Goal: Communication & Community: Answer question/provide support

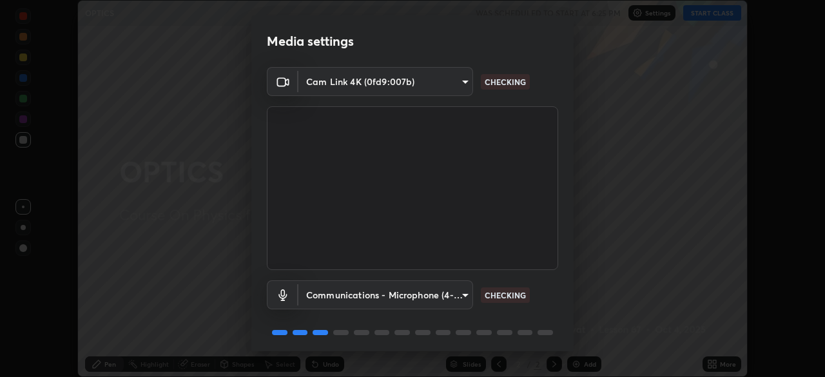
scroll to position [46, 0]
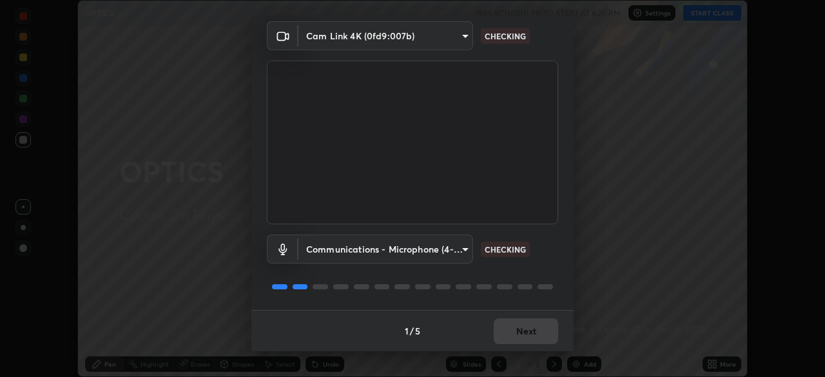
click at [554, 232] on div "Communications - Microphone (4- USB Audio Device) (0d8c:0014) communications CH…" at bounding box center [412, 267] width 291 height 86
click at [460, 249] on body "Erase all OPTICS WAS SCHEDULED TO START AT 6:25 PM Settings START CLASS Setting…" at bounding box center [412, 188] width 825 height 377
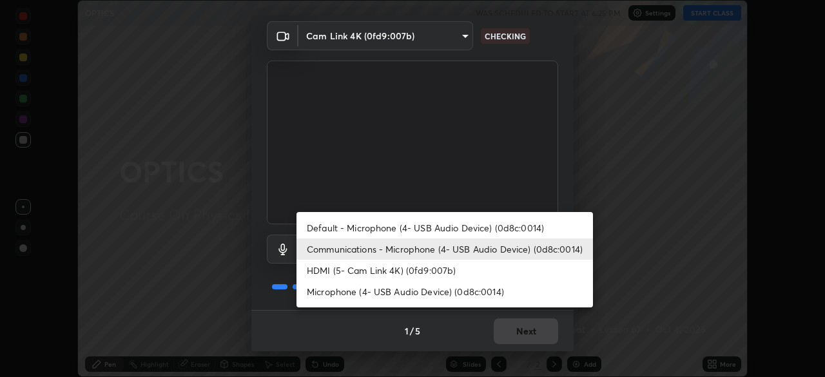
click at [498, 228] on li "Default - Microphone (4- USB Audio Device) (0d8c:0014)" at bounding box center [445, 227] width 297 height 21
type input "default"
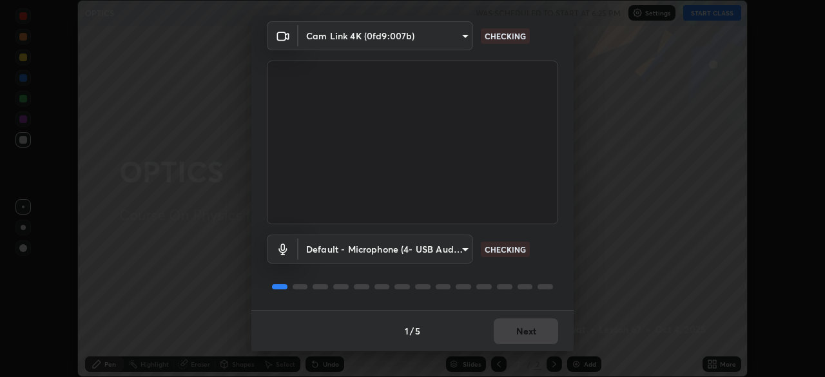
click at [565, 244] on div "Cam Link 4K (0fd9:007b) fdf0122543ae5d46c2f8875dbcba14bf7011b669d8ae203f8d69d65…" at bounding box center [412, 165] width 322 height 289
click at [554, 217] on video at bounding box center [412, 143] width 291 height 164
click at [563, 222] on div "Cam Link 4K (0fd9:007b) fdf0122543ae5d46c2f8875dbcba14bf7011b669d8ae203f8d69d65…" at bounding box center [412, 165] width 322 height 289
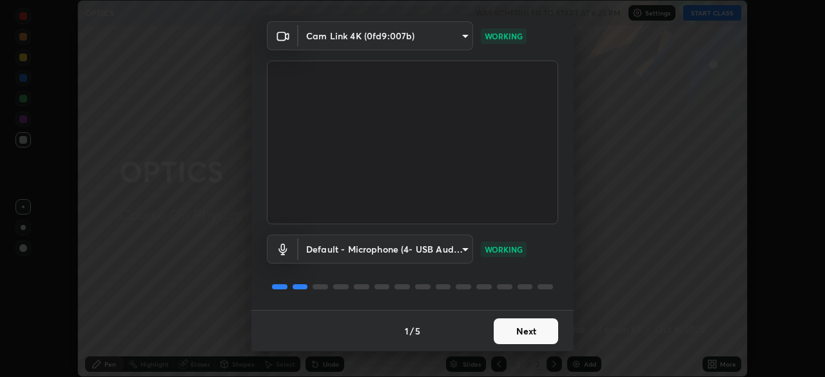
click at [554, 222] on video at bounding box center [412, 143] width 291 height 164
click at [534, 326] on button "Next" at bounding box center [526, 331] width 64 height 26
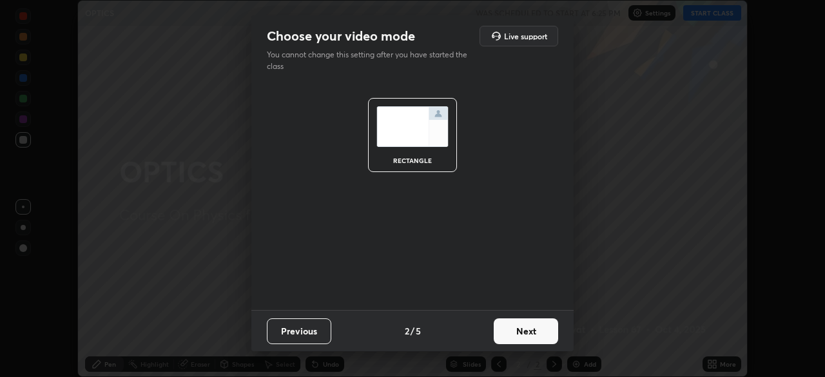
click at [545, 331] on button "Next" at bounding box center [526, 331] width 64 height 26
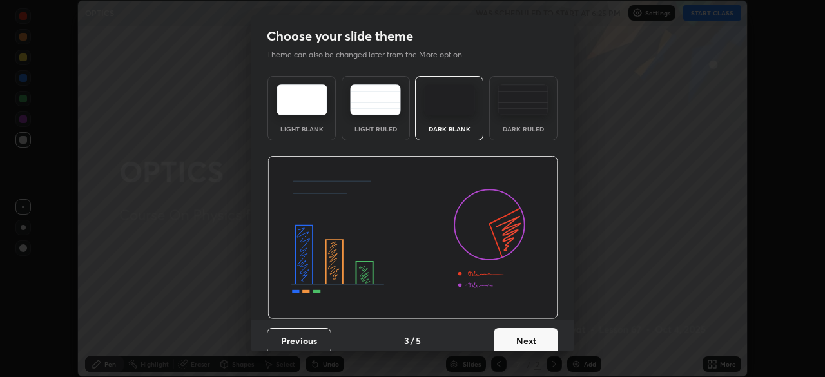
click at [549, 339] on button "Next" at bounding box center [526, 341] width 64 height 26
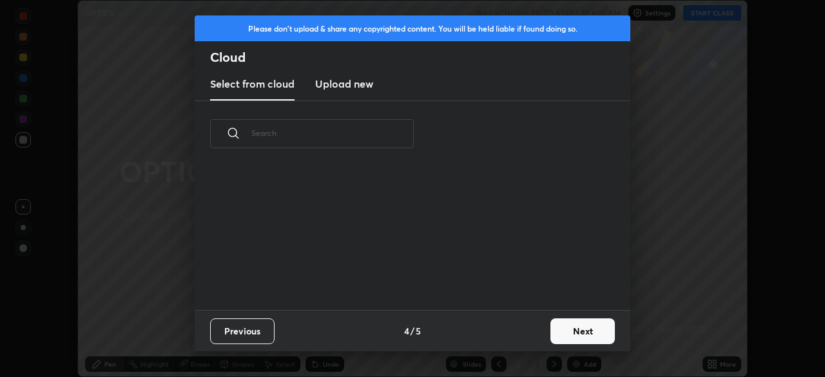
click at [587, 331] on button "Next" at bounding box center [583, 331] width 64 height 26
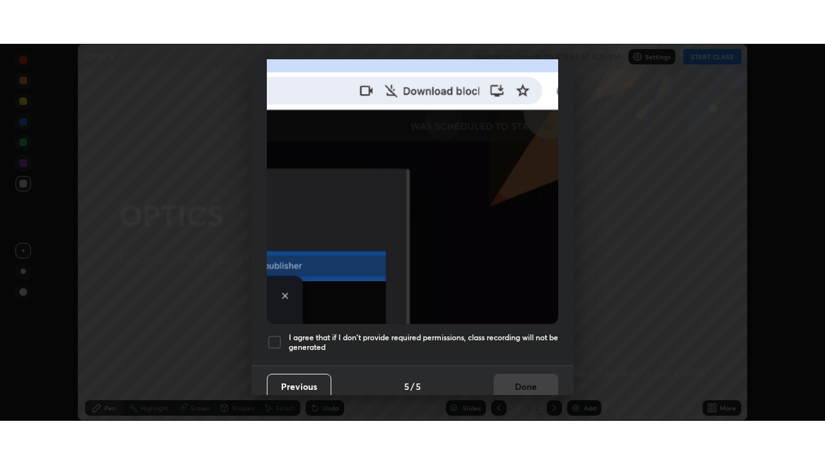
scroll to position [309, 0]
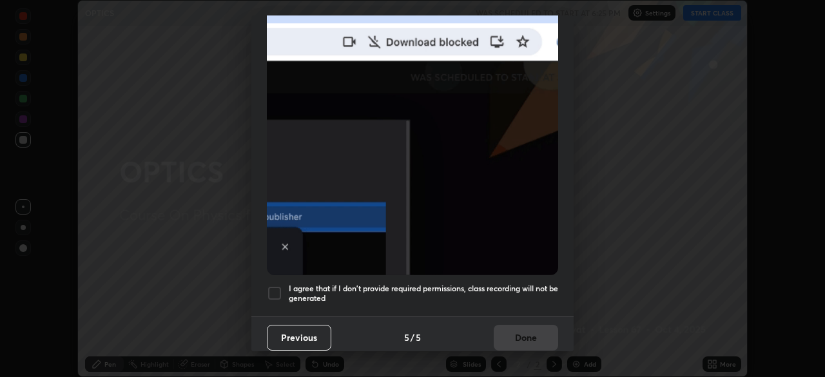
click at [519, 284] on h5 "I agree that if I don't provide required permissions, class recording will not …" at bounding box center [423, 294] width 269 height 20
click at [520, 325] on button "Done" at bounding box center [526, 338] width 64 height 26
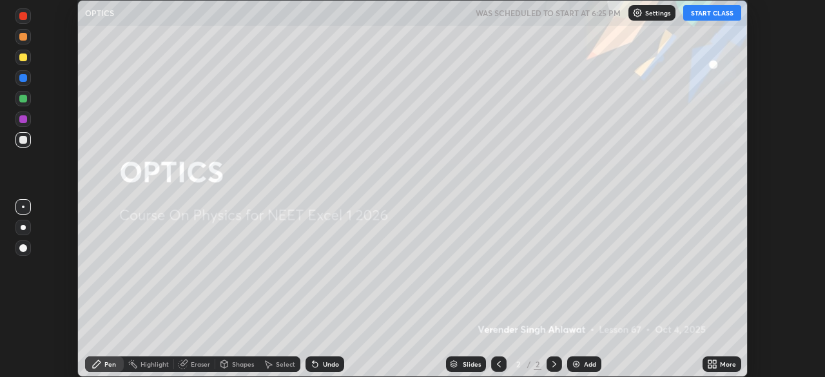
click at [722, 366] on div "More" at bounding box center [728, 364] width 16 height 6
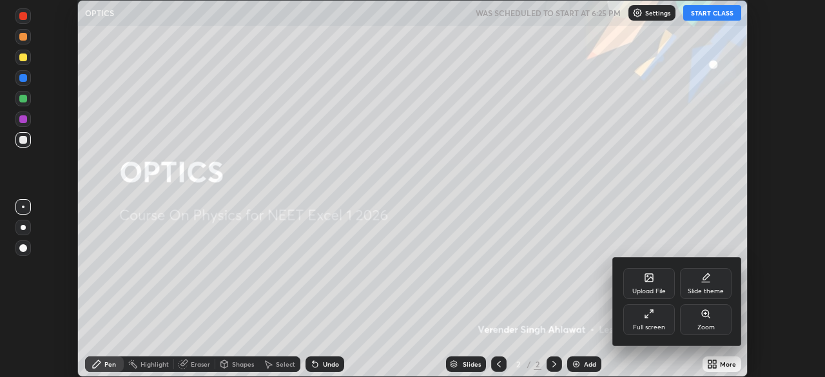
click at [706, 278] on icon at bounding box center [706, 276] width 6 height 6
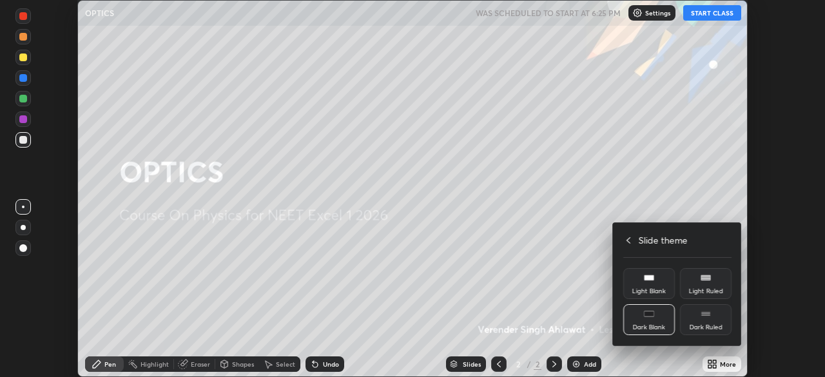
click at [712, 322] on div "Dark Ruled" at bounding box center [706, 319] width 52 height 31
click at [629, 240] on icon at bounding box center [628, 240] width 10 height 10
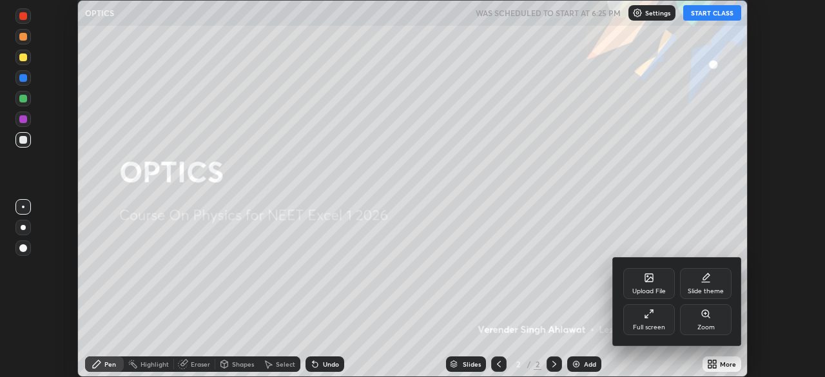
click at [644, 326] on div "Full screen" at bounding box center [649, 327] width 32 height 6
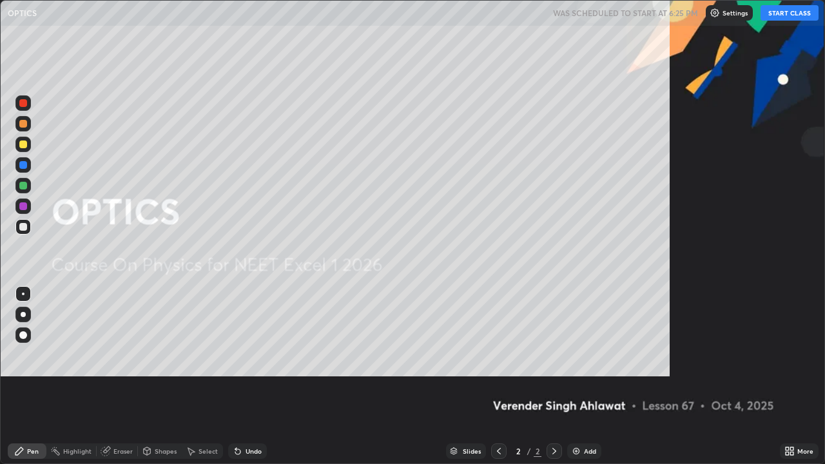
scroll to position [464, 825]
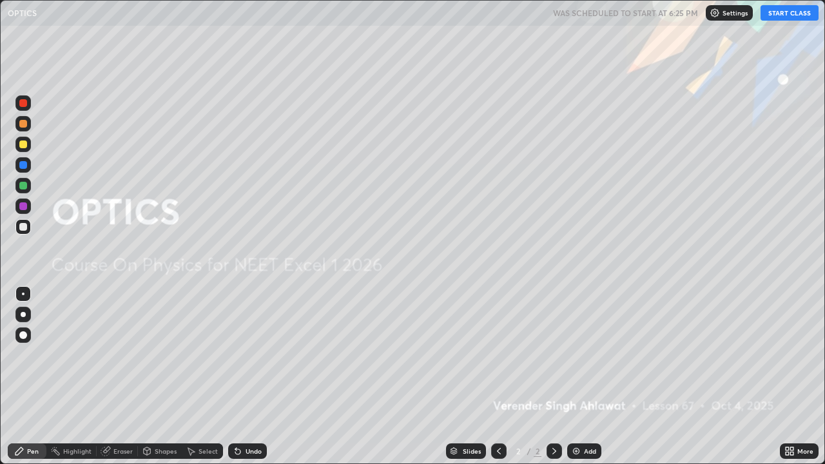
click at [794, 15] on button "START CLASS" at bounding box center [790, 12] width 58 height 15
click at [590, 376] on div "Add" at bounding box center [590, 451] width 12 height 6
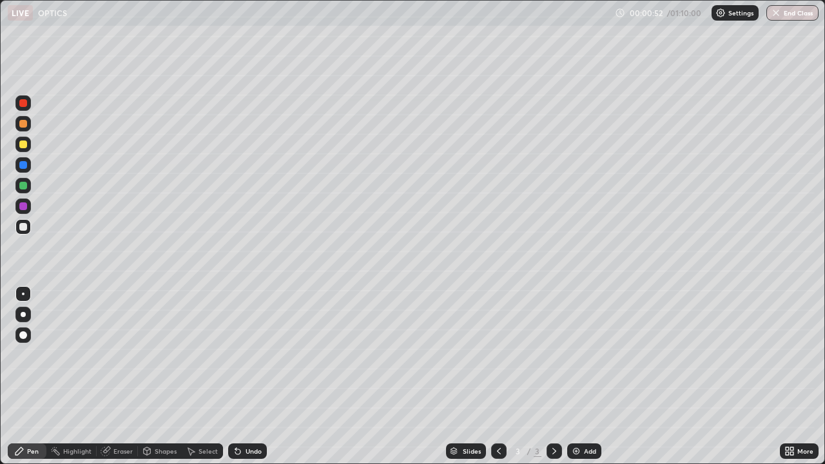
click at [24, 147] on div at bounding box center [23, 145] width 8 height 8
click at [251, 376] on div "Undo" at bounding box center [254, 451] width 16 height 6
click at [22, 226] on div at bounding box center [23, 227] width 8 height 8
click at [168, 376] on div "Shapes" at bounding box center [160, 451] width 44 height 15
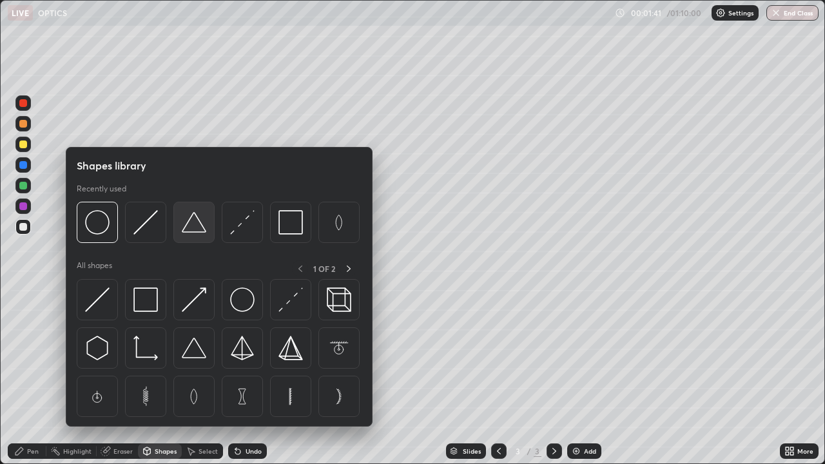
click at [189, 231] on img at bounding box center [194, 222] width 24 height 24
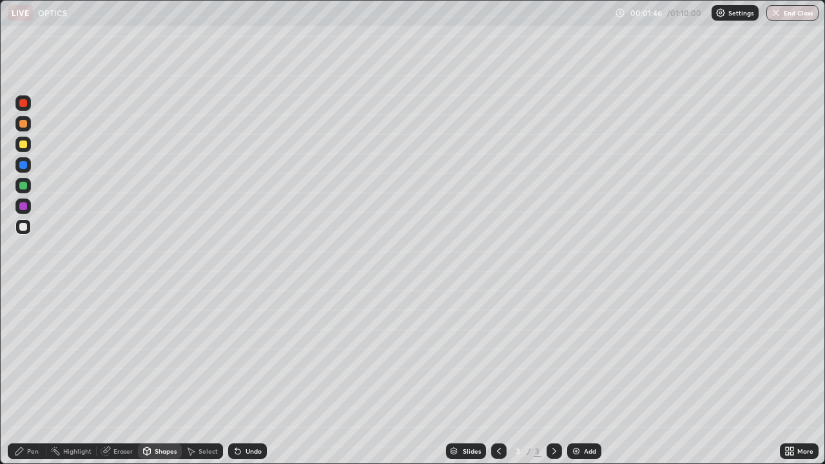
click at [28, 376] on div "Pen" at bounding box center [33, 451] width 12 height 6
click at [161, 376] on div "Shapes" at bounding box center [160, 451] width 44 height 15
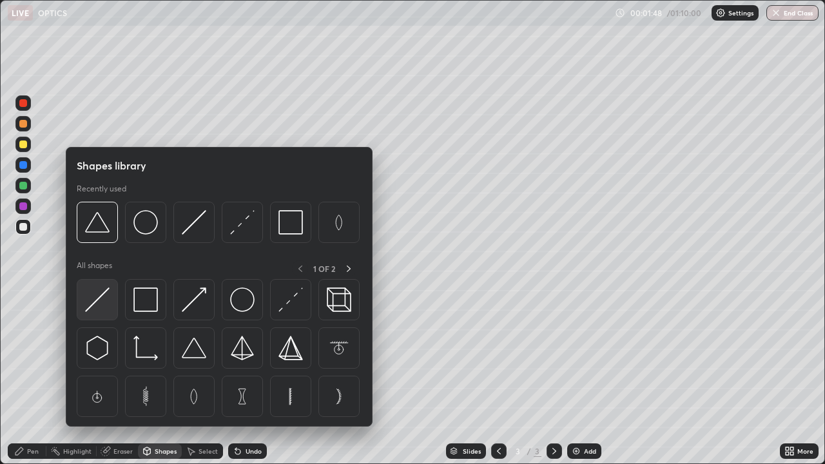
click at [103, 302] on img at bounding box center [97, 300] width 24 height 24
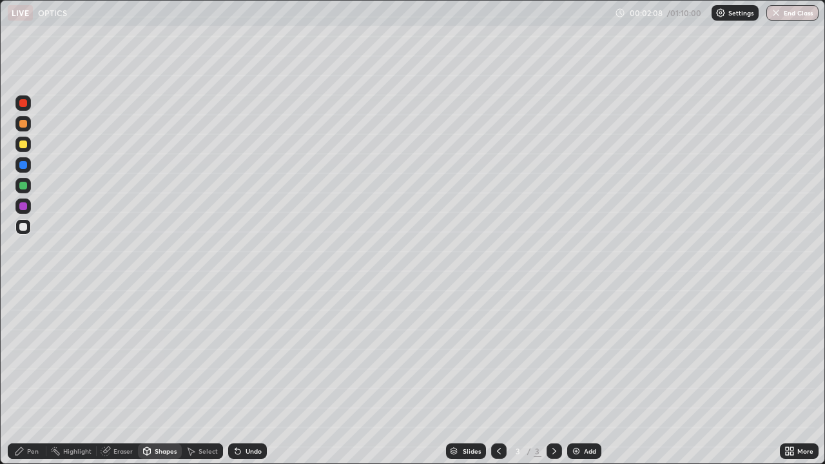
click at [160, 376] on div "Shapes" at bounding box center [166, 451] width 22 height 6
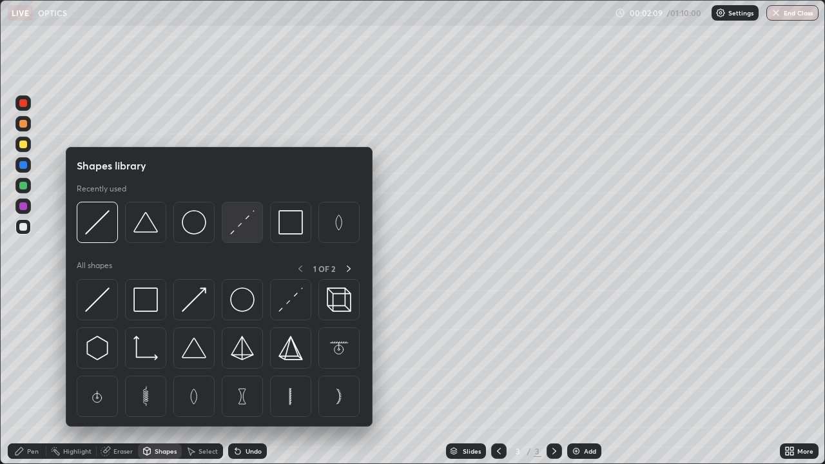
click at [237, 228] on img at bounding box center [242, 222] width 24 height 24
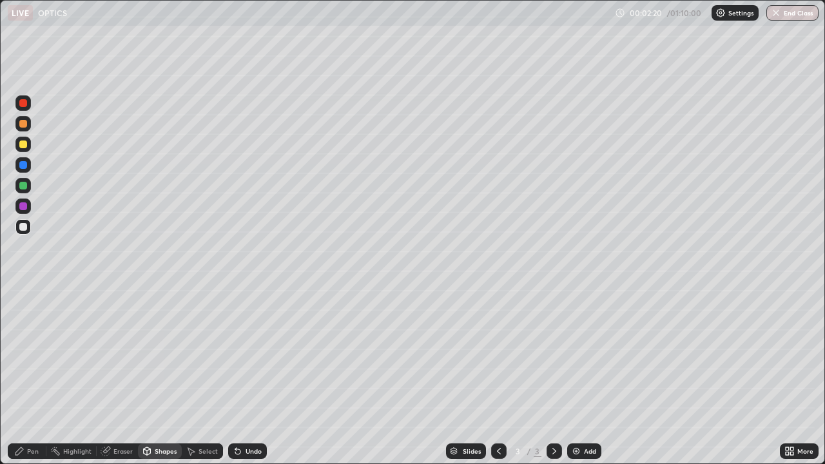
click at [161, 376] on div "Shapes" at bounding box center [166, 451] width 22 height 6
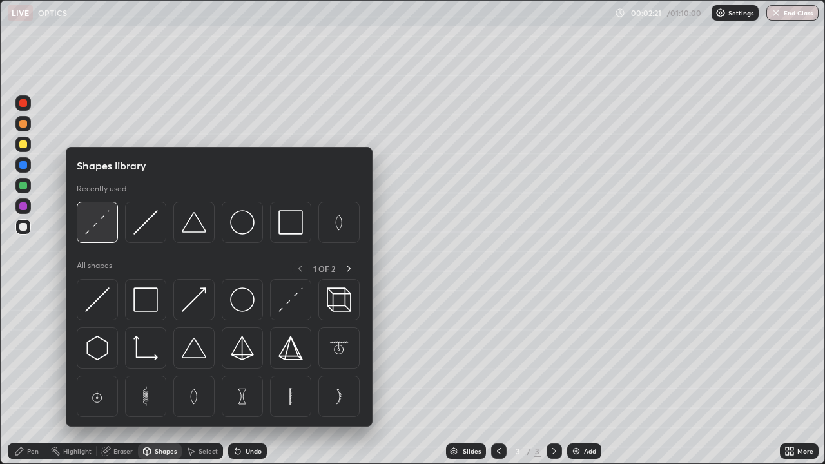
click at [98, 227] on img at bounding box center [97, 222] width 24 height 24
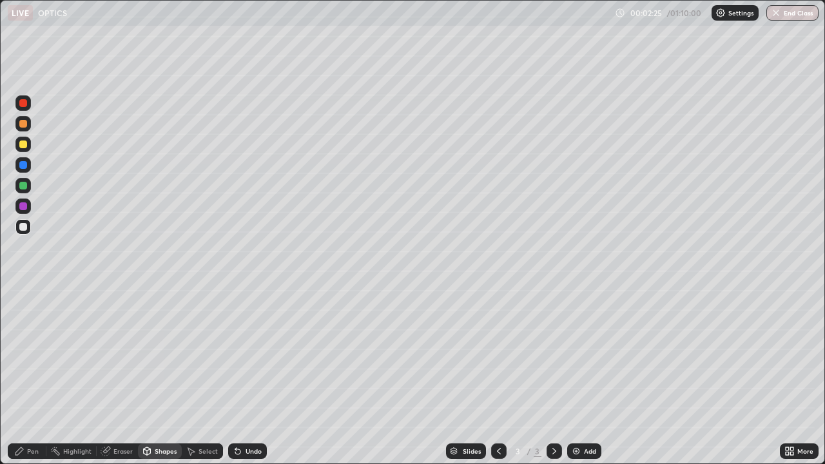
click at [26, 146] on div at bounding box center [23, 145] width 8 height 8
click at [29, 376] on div "Pen" at bounding box center [33, 451] width 12 height 6
click at [589, 376] on div "Add" at bounding box center [590, 451] width 12 height 6
click at [24, 229] on div at bounding box center [23, 227] width 8 height 8
click at [19, 222] on div at bounding box center [22, 226] width 15 height 15
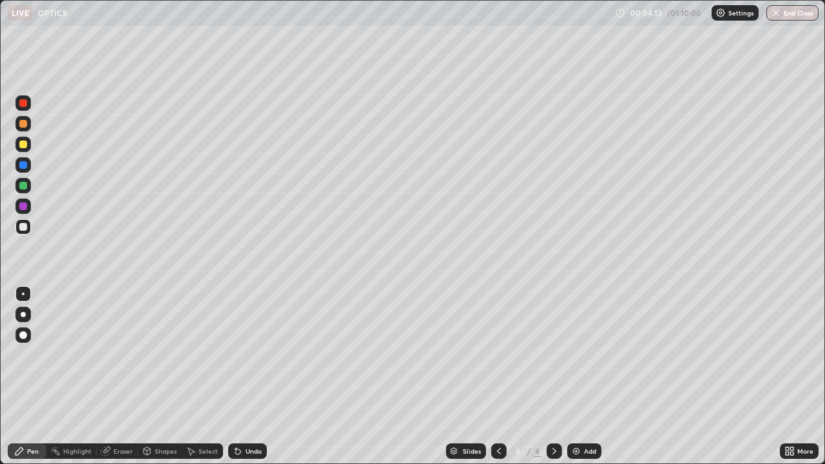
click at [250, 376] on div "Undo" at bounding box center [247, 451] width 39 height 15
click at [255, 376] on div "Undo" at bounding box center [254, 451] width 16 height 6
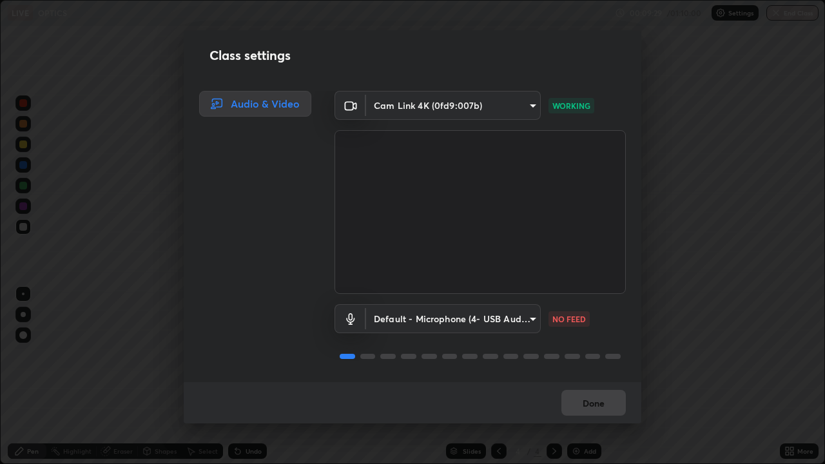
click at [618, 318] on div "Default - Microphone (4- USB Audio Device) (0d8c:0014) default NO FEED" at bounding box center [480, 318] width 291 height 29
click at [619, 311] on div "Default - Microphone (4- USB Audio Device) (0d8c:0014) default NO FEED" at bounding box center [480, 318] width 291 height 29
click at [621, 231] on video at bounding box center [480, 212] width 291 height 164
click at [595, 376] on button "Done" at bounding box center [593, 403] width 64 height 26
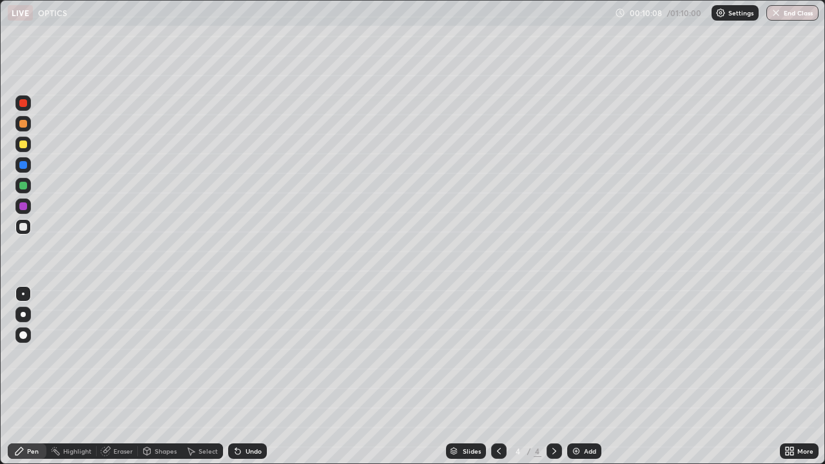
click at [233, 376] on div "Undo" at bounding box center [247, 451] width 39 height 15
click at [592, 376] on div "Add" at bounding box center [590, 451] width 12 height 6
click at [166, 376] on div "Shapes" at bounding box center [166, 451] width 22 height 6
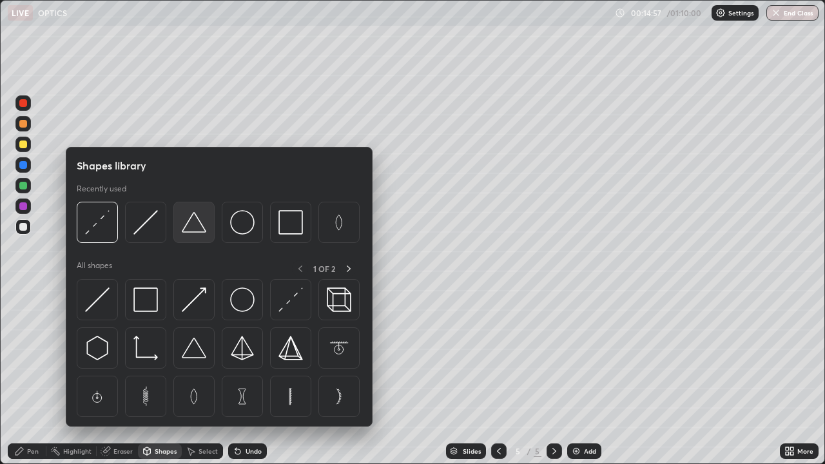
click at [195, 233] on img at bounding box center [194, 222] width 24 height 24
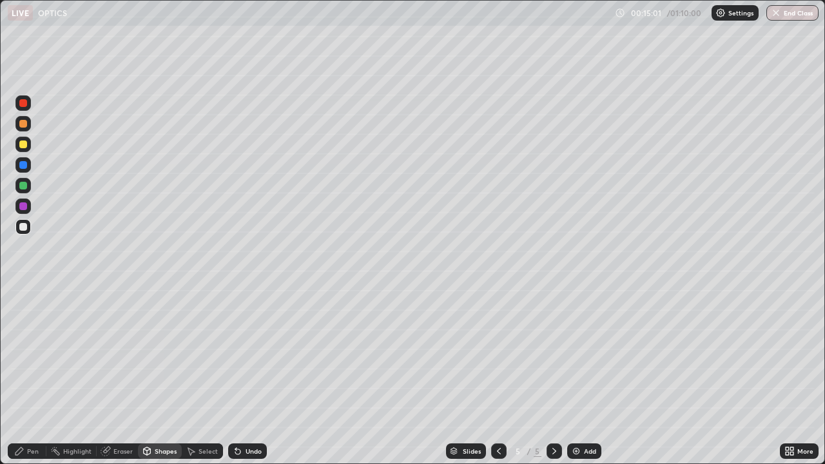
click at [31, 376] on div "Pen" at bounding box center [33, 451] width 12 height 6
click at [252, 376] on div "Undo" at bounding box center [254, 451] width 16 height 6
click at [240, 376] on icon at bounding box center [238, 451] width 10 height 10
click at [236, 376] on icon at bounding box center [237, 451] width 5 height 5
click at [250, 376] on div "Undo" at bounding box center [254, 451] width 16 height 6
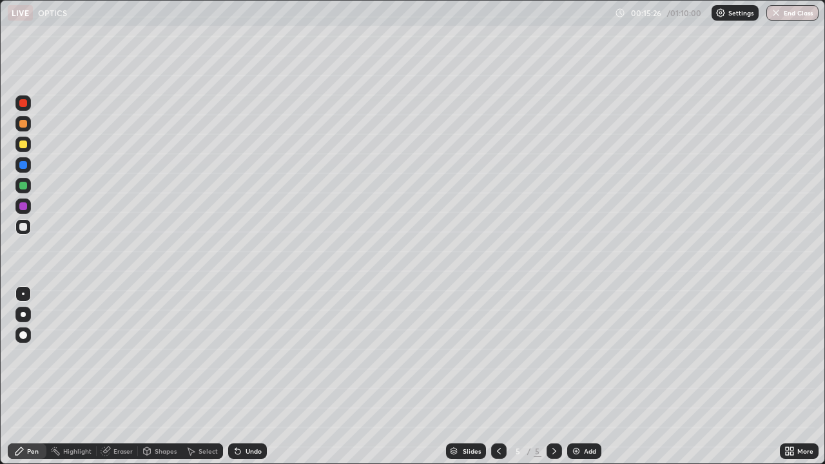
click at [250, 376] on div "Undo" at bounding box center [254, 451] width 16 height 6
click at [247, 376] on div "Undo" at bounding box center [254, 451] width 16 height 6
click at [119, 376] on div "Eraser" at bounding box center [122, 451] width 19 height 6
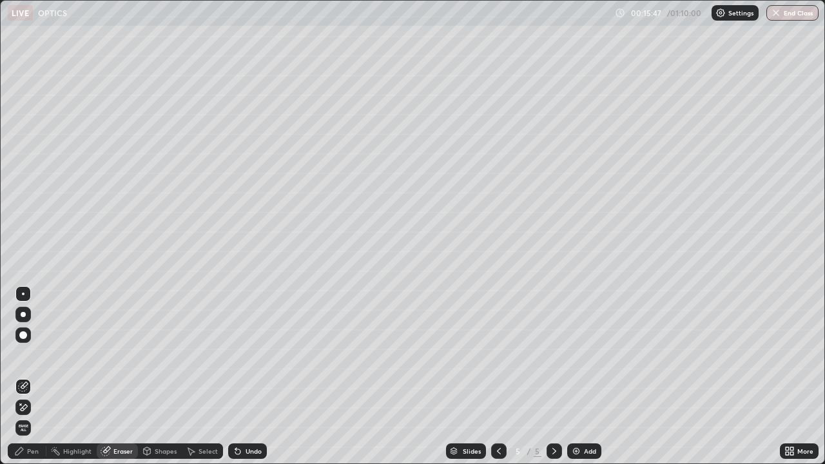
click at [23, 376] on icon at bounding box center [19, 451] width 10 height 10
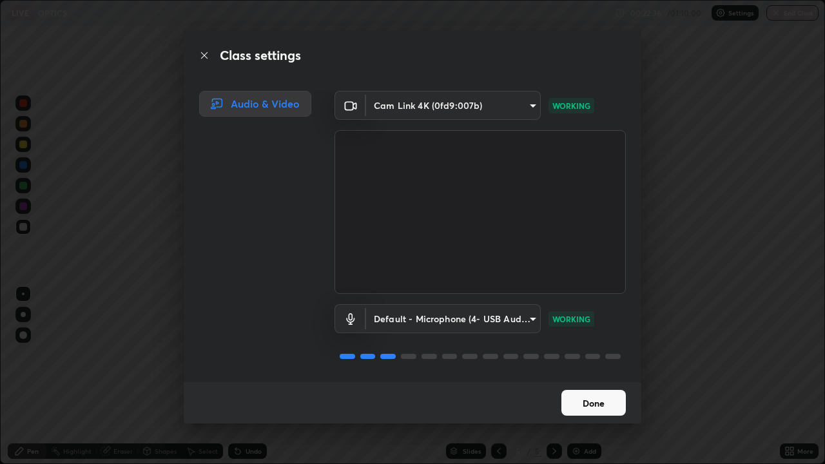
click at [620, 285] on video at bounding box center [480, 212] width 291 height 164
click at [620, 304] on div "Default - Microphone (4- USB Audio Device) (0d8c:0014) default WORKING" at bounding box center [480, 318] width 291 height 29
click at [601, 376] on button "Done" at bounding box center [593, 403] width 64 height 26
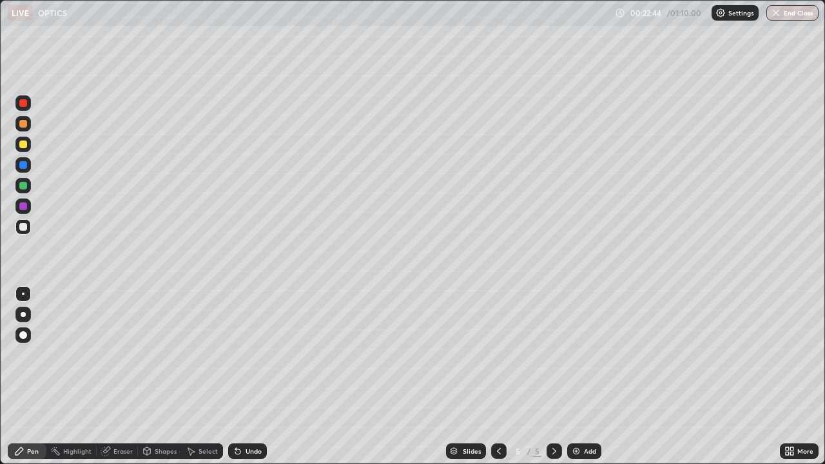
click at [581, 376] on div "Add" at bounding box center [584, 451] width 34 height 15
click at [594, 376] on div "Add" at bounding box center [590, 451] width 12 height 6
click at [252, 376] on div "Undo" at bounding box center [254, 451] width 16 height 6
click at [165, 376] on div "Shapes" at bounding box center [166, 451] width 22 height 6
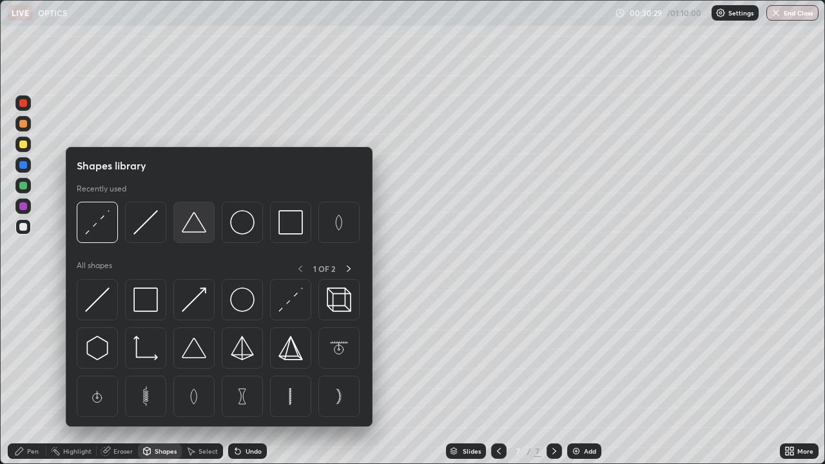
click at [196, 227] on img at bounding box center [194, 222] width 24 height 24
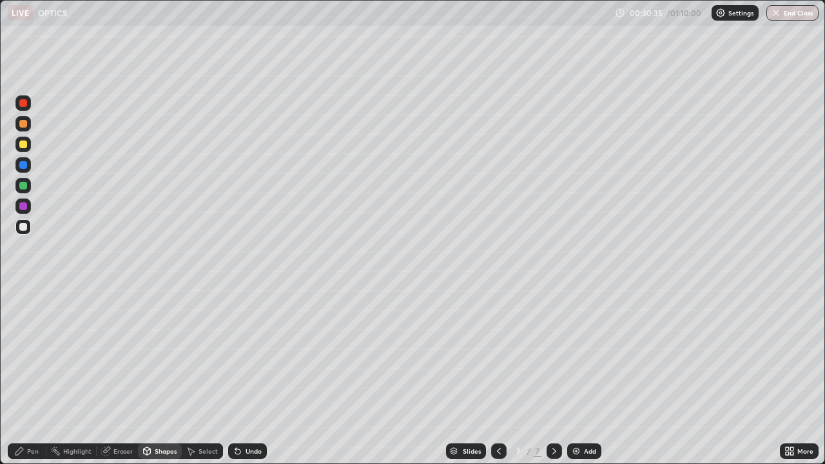
click at [163, 376] on div "Shapes" at bounding box center [166, 451] width 22 height 6
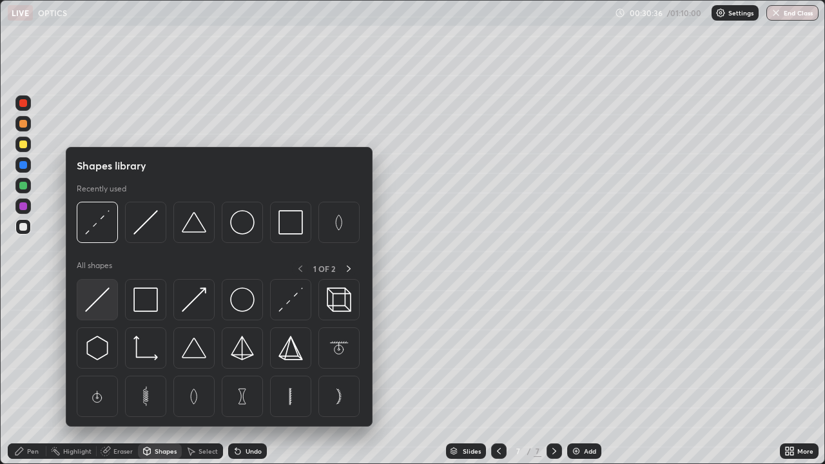
click at [93, 300] on img at bounding box center [97, 300] width 24 height 24
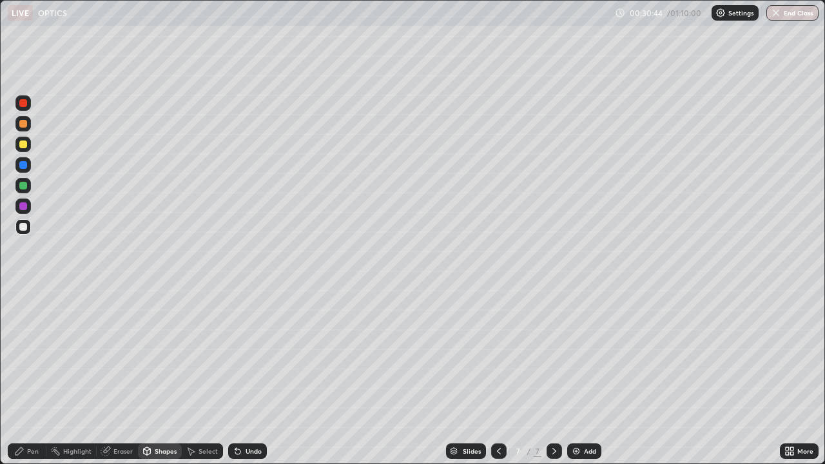
click at [158, 376] on div "Shapes" at bounding box center [166, 451] width 22 height 6
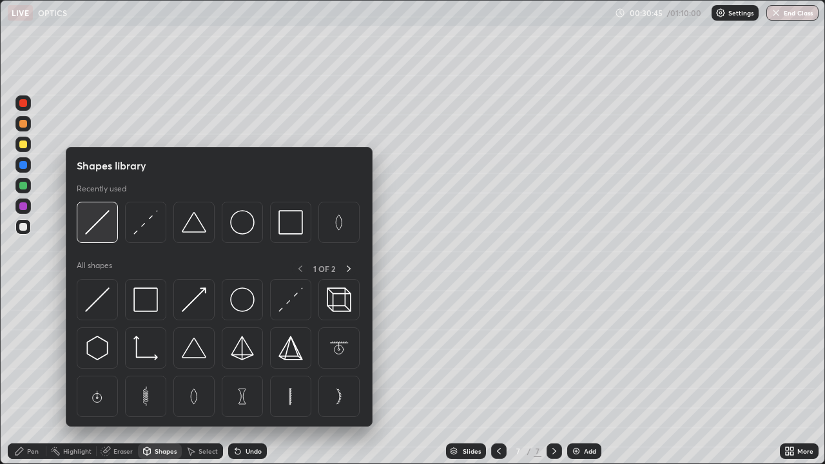
click at [92, 226] on img at bounding box center [97, 222] width 24 height 24
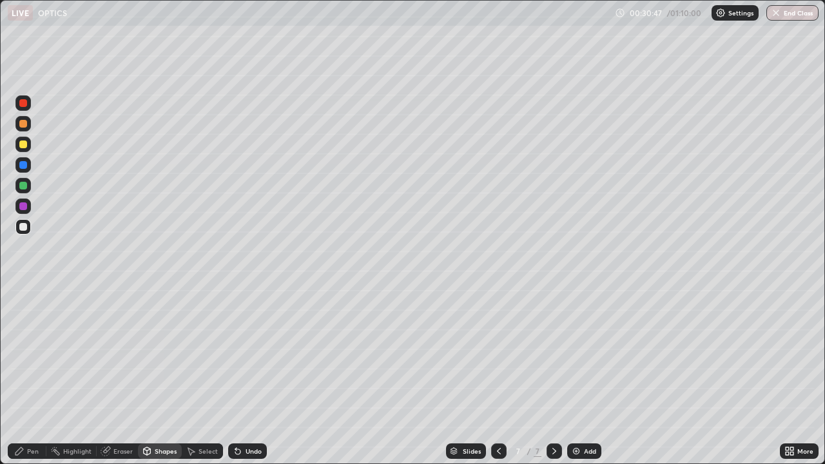
click at [24, 102] on div at bounding box center [23, 103] width 8 height 8
click at [23, 205] on div at bounding box center [23, 206] width 8 height 8
click at [25, 171] on div at bounding box center [22, 164] width 15 height 15
click at [26, 104] on div at bounding box center [23, 103] width 8 height 8
click at [30, 150] on div at bounding box center [22, 144] width 15 height 21
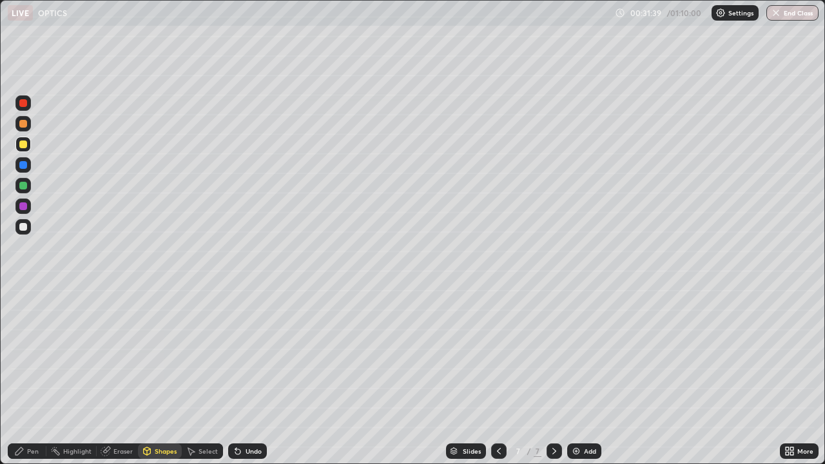
click at [22, 376] on icon at bounding box center [19, 451] width 10 height 10
click at [24, 147] on div at bounding box center [23, 145] width 8 height 8
click at [164, 376] on div "Shapes" at bounding box center [160, 451] width 44 height 15
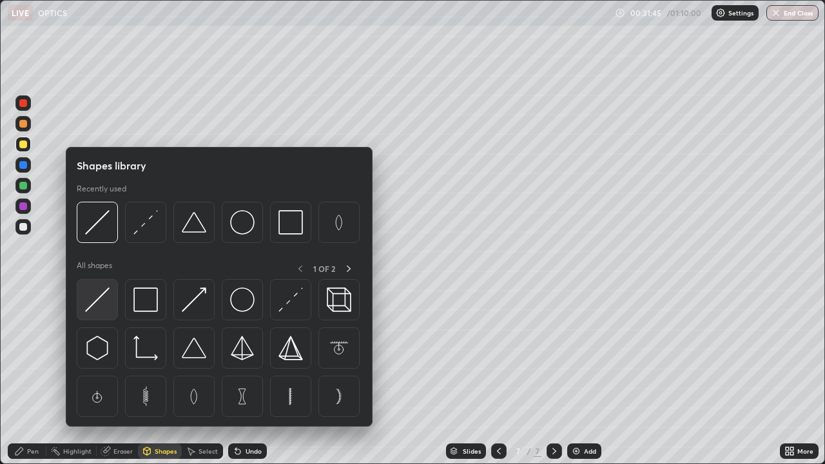
click at [100, 296] on img at bounding box center [97, 300] width 24 height 24
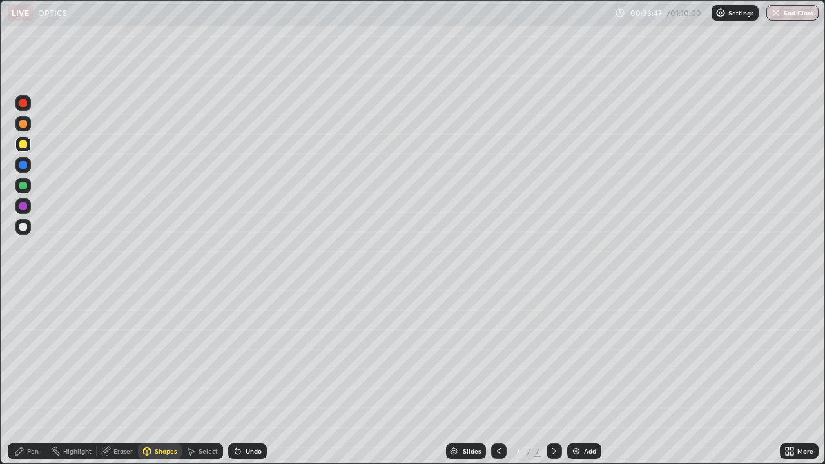
click at [23, 226] on div at bounding box center [23, 227] width 8 height 8
click at [162, 376] on div "Shapes" at bounding box center [160, 451] width 44 height 15
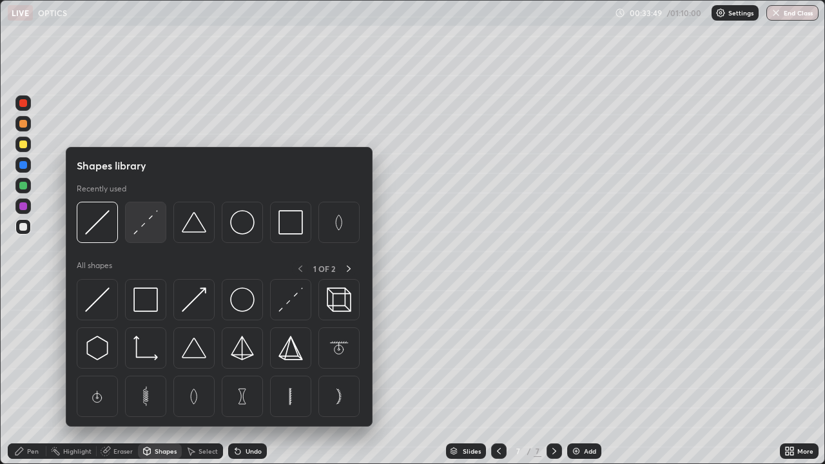
click at [151, 222] on img at bounding box center [145, 222] width 24 height 24
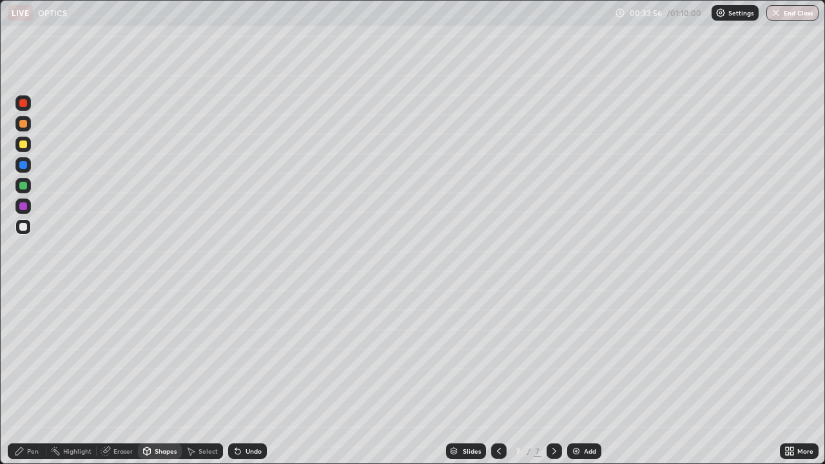
click at [24, 228] on div at bounding box center [23, 227] width 8 height 8
click at [36, 376] on div "Pen" at bounding box center [33, 451] width 12 height 6
click at [19, 288] on div at bounding box center [22, 293] width 15 height 15
click at [23, 228] on div at bounding box center [23, 227] width 8 height 8
click at [596, 376] on div "Add" at bounding box center [584, 451] width 34 height 15
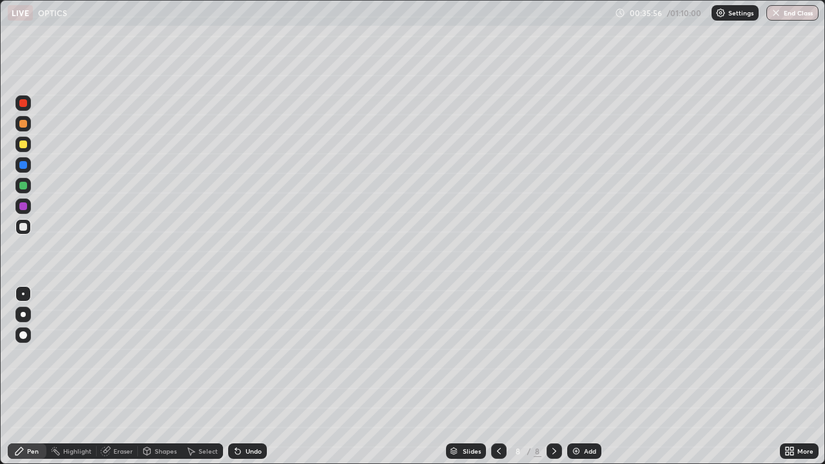
click at [25, 147] on div at bounding box center [23, 145] width 8 height 8
click at [23, 225] on div at bounding box center [23, 227] width 8 height 8
click at [255, 376] on div "Undo" at bounding box center [247, 451] width 39 height 15
click at [497, 376] on icon at bounding box center [499, 451] width 4 height 6
click at [547, 376] on div at bounding box center [554, 451] width 15 height 15
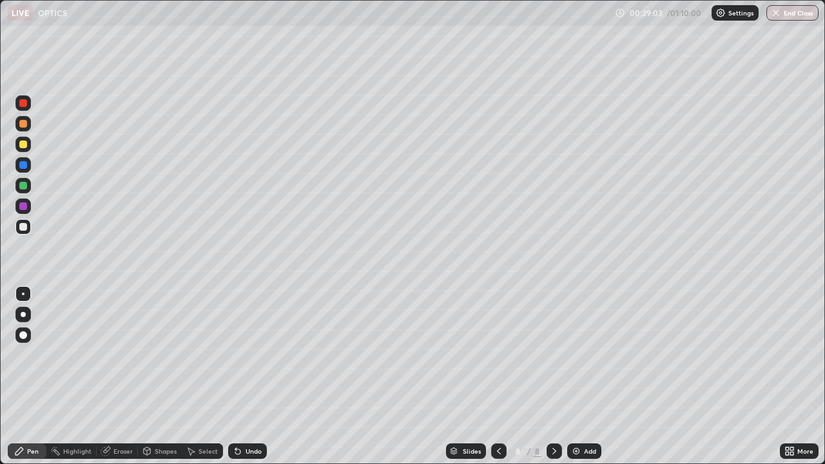
click at [497, 376] on icon at bounding box center [499, 451] width 4 height 6
click at [554, 376] on icon at bounding box center [554, 451] width 10 height 10
click at [583, 376] on div "Add" at bounding box center [584, 451] width 34 height 15
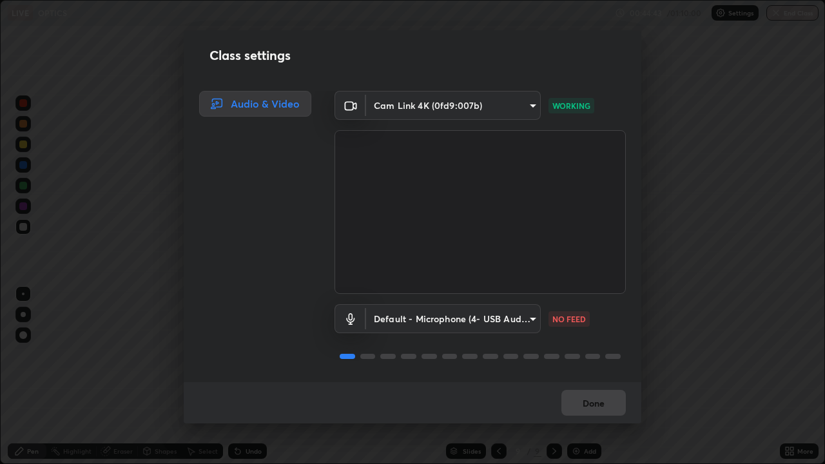
click at [629, 270] on div "Cam Link 4K (0fd9:007b) fdf0122543ae5d46c2f8875dbcba14bf7011b669d8ae203f8d69d65…" at bounding box center [480, 236] width 322 height 291
click at [620, 291] on video at bounding box center [480, 212] width 291 height 164
click at [623, 308] on div "Cam Link 4K (0fd9:007b) fdf0122543ae5d46c2f8875dbcba14bf7011b669d8ae203f8d69d65…" at bounding box center [480, 236] width 322 height 291
click at [600, 376] on button "Done" at bounding box center [593, 403] width 64 height 26
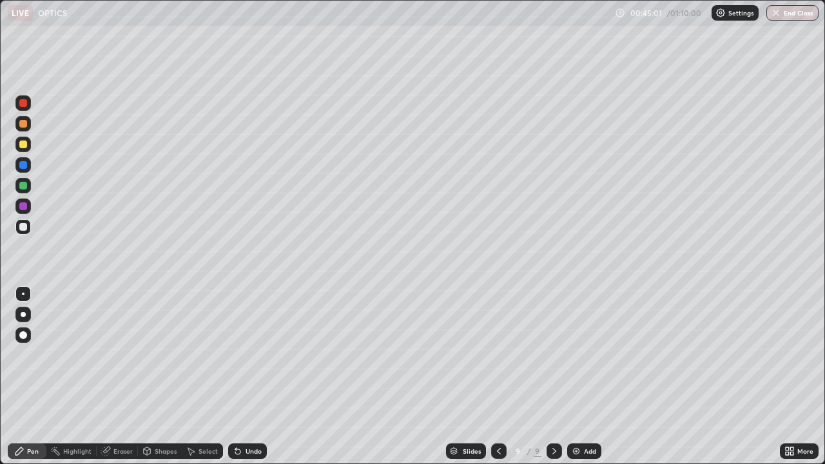
click at [20, 224] on div at bounding box center [23, 227] width 8 height 8
click at [793, 14] on button "End Class" at bounding box center [792, 12] width 52 height 15
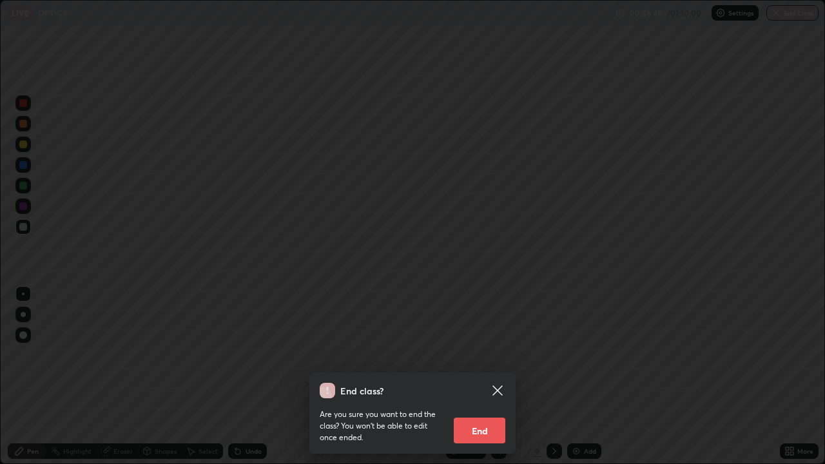
click at [484, 376] on button "End" at bounding box center [480, 431] width 52 height 26
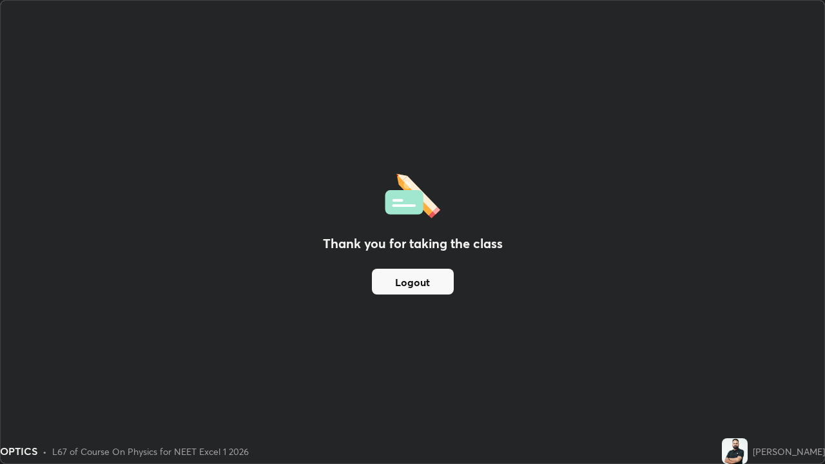
click at [427, 284] on button "Logout" at bounding box center [413, 282] width 82 height 26
